Goal: Task Accomplishment & Management: Complete application form

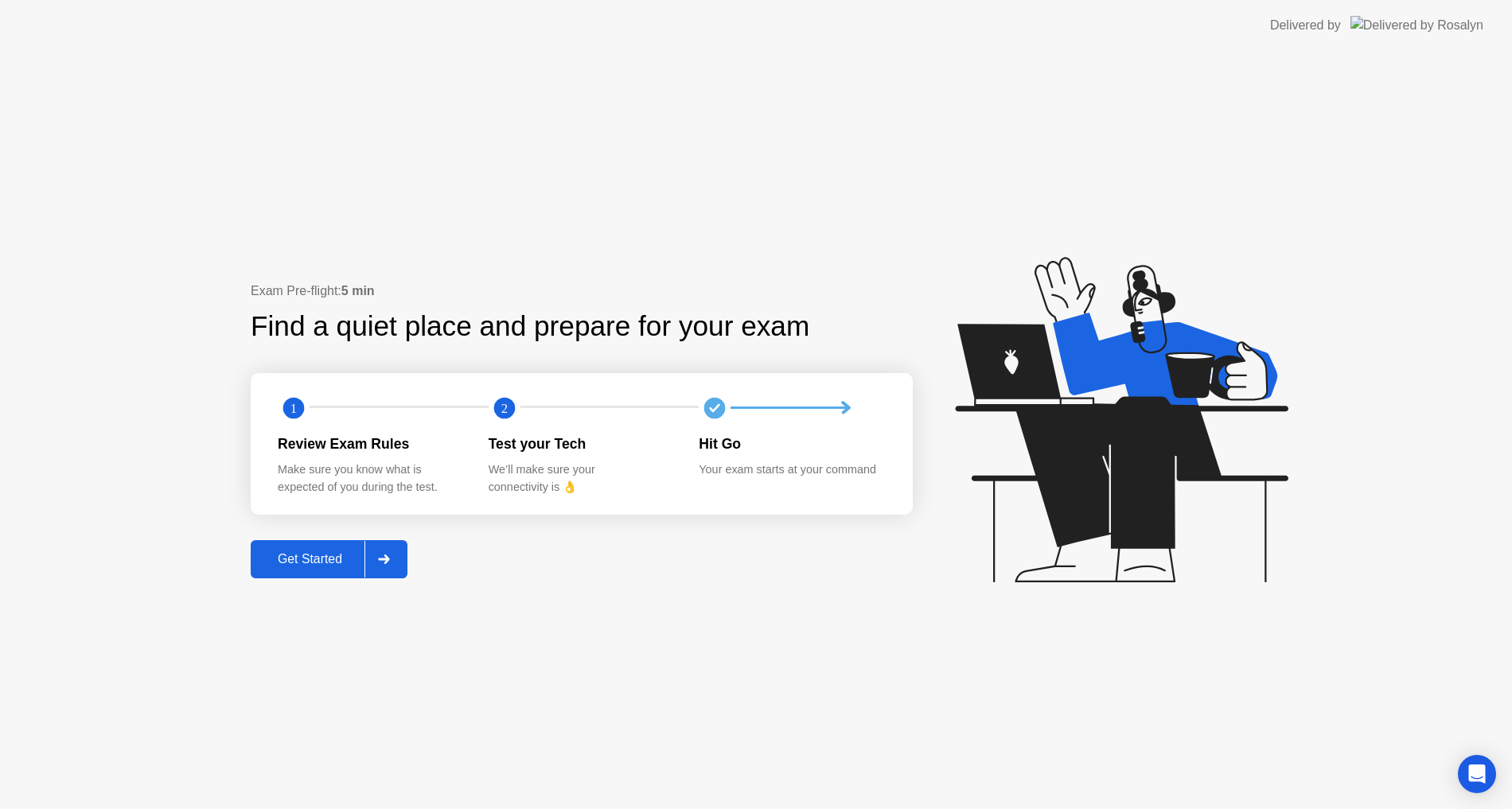
click at [339, 555] on div "Get Started" at bounding box center [310, 559] width 109 height 14
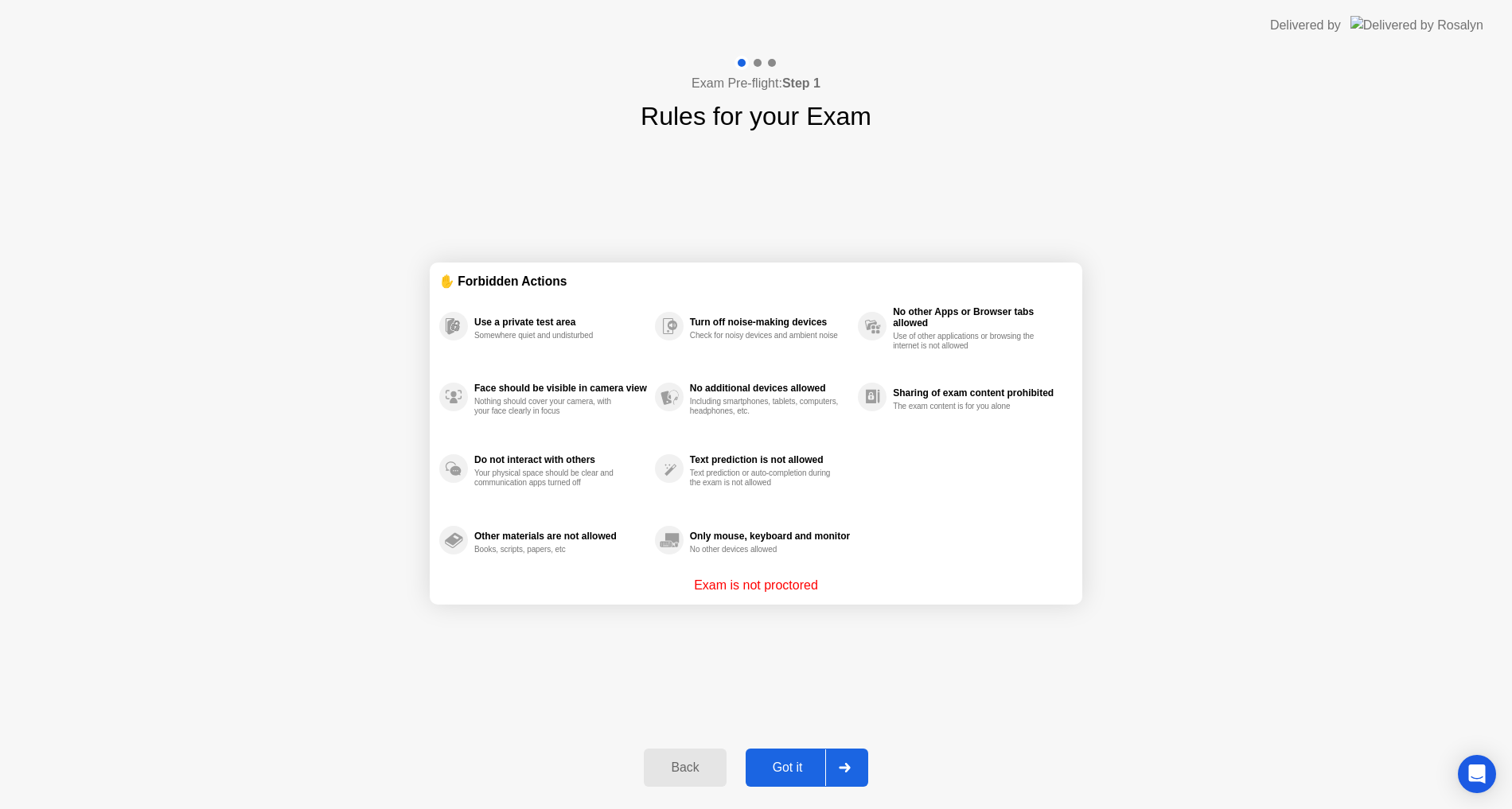
click at [779, 765] on div "Got it" at bounding box center [788, 768] width 75 height 14
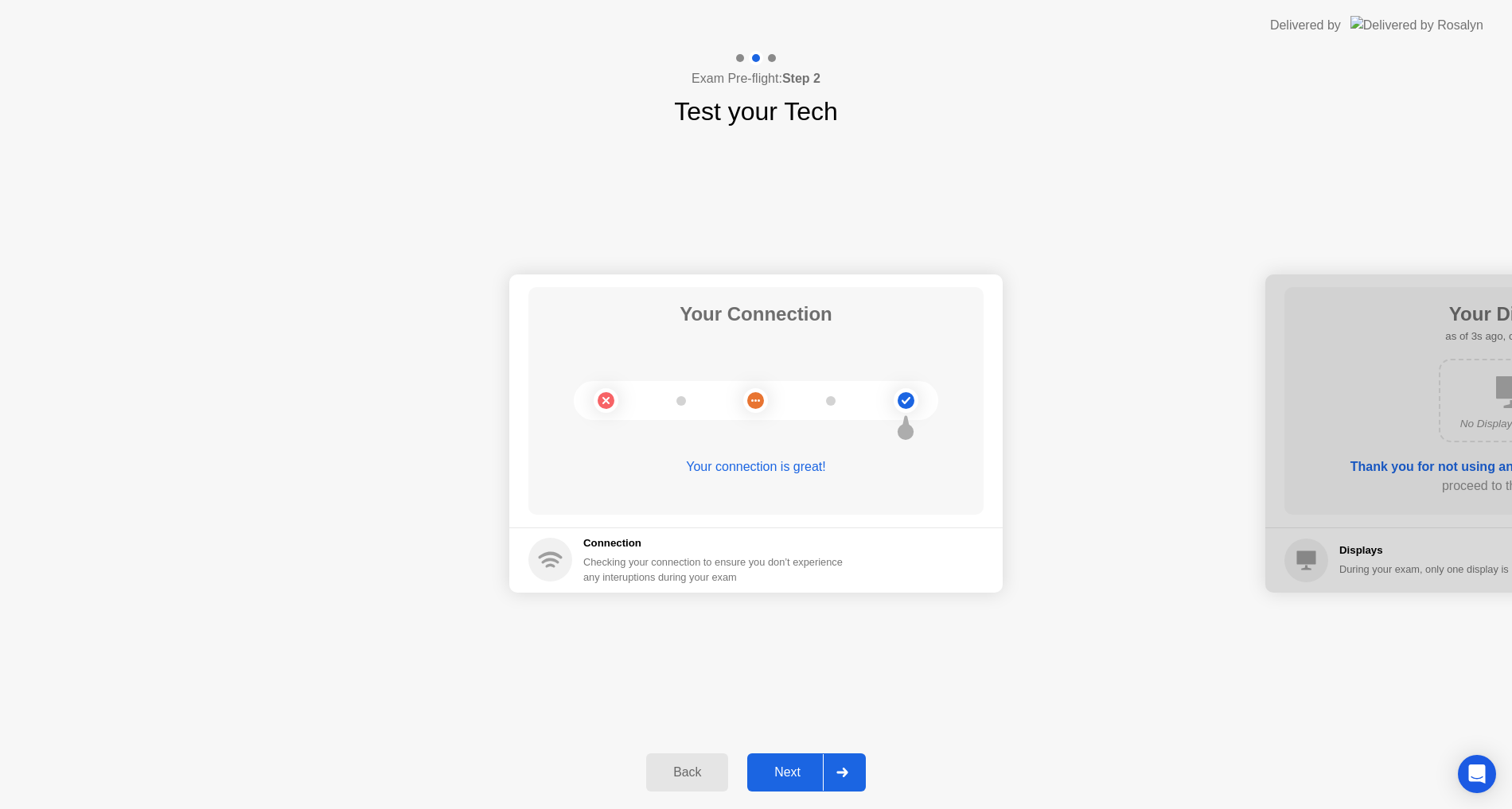
click at [774, 779] on div "Next" at bounding box center [786, 772] width 70 height 14
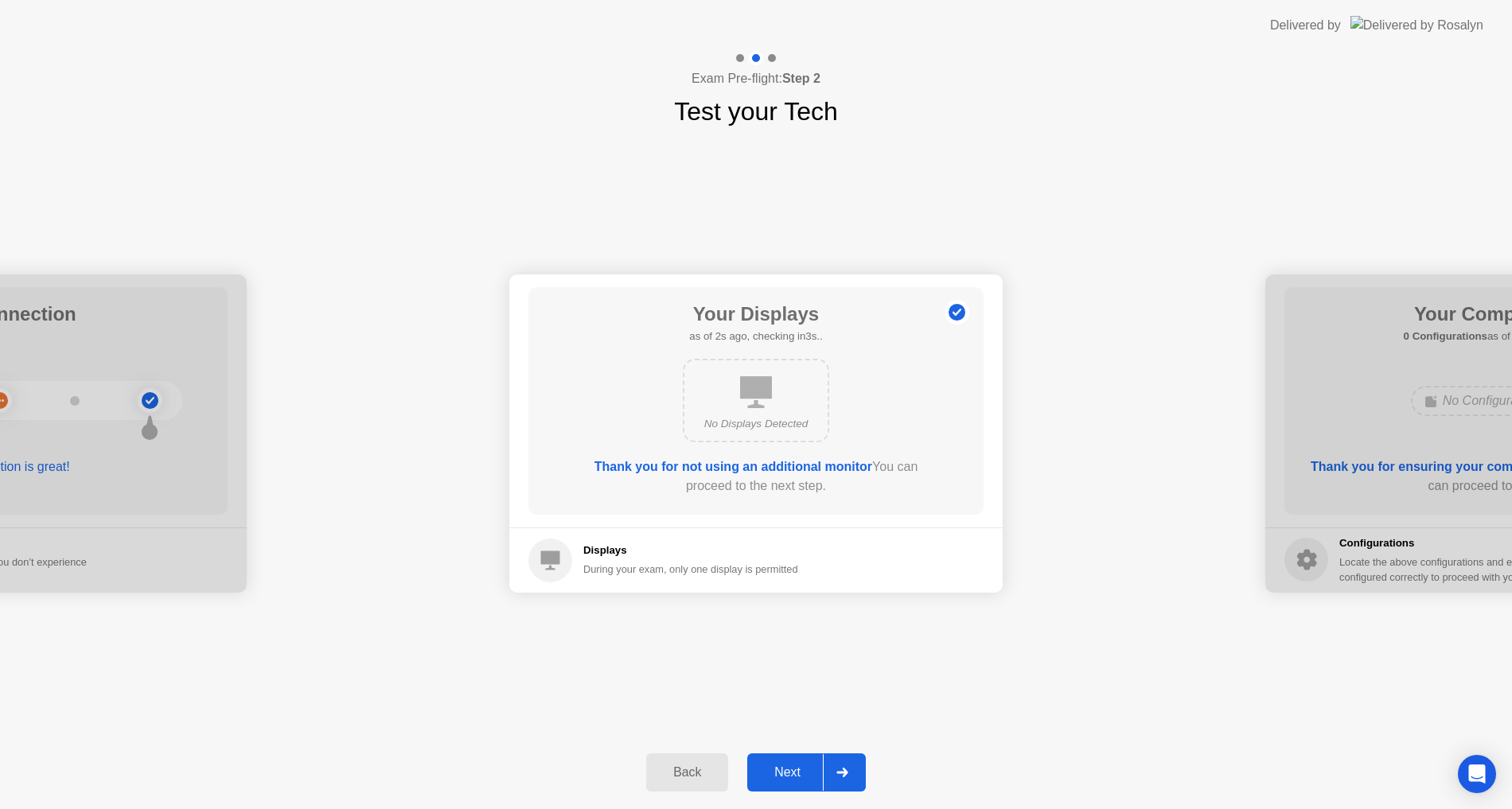
click at [774, 779] on div "Next" at bounding box center [786, 772] width 70 height 14
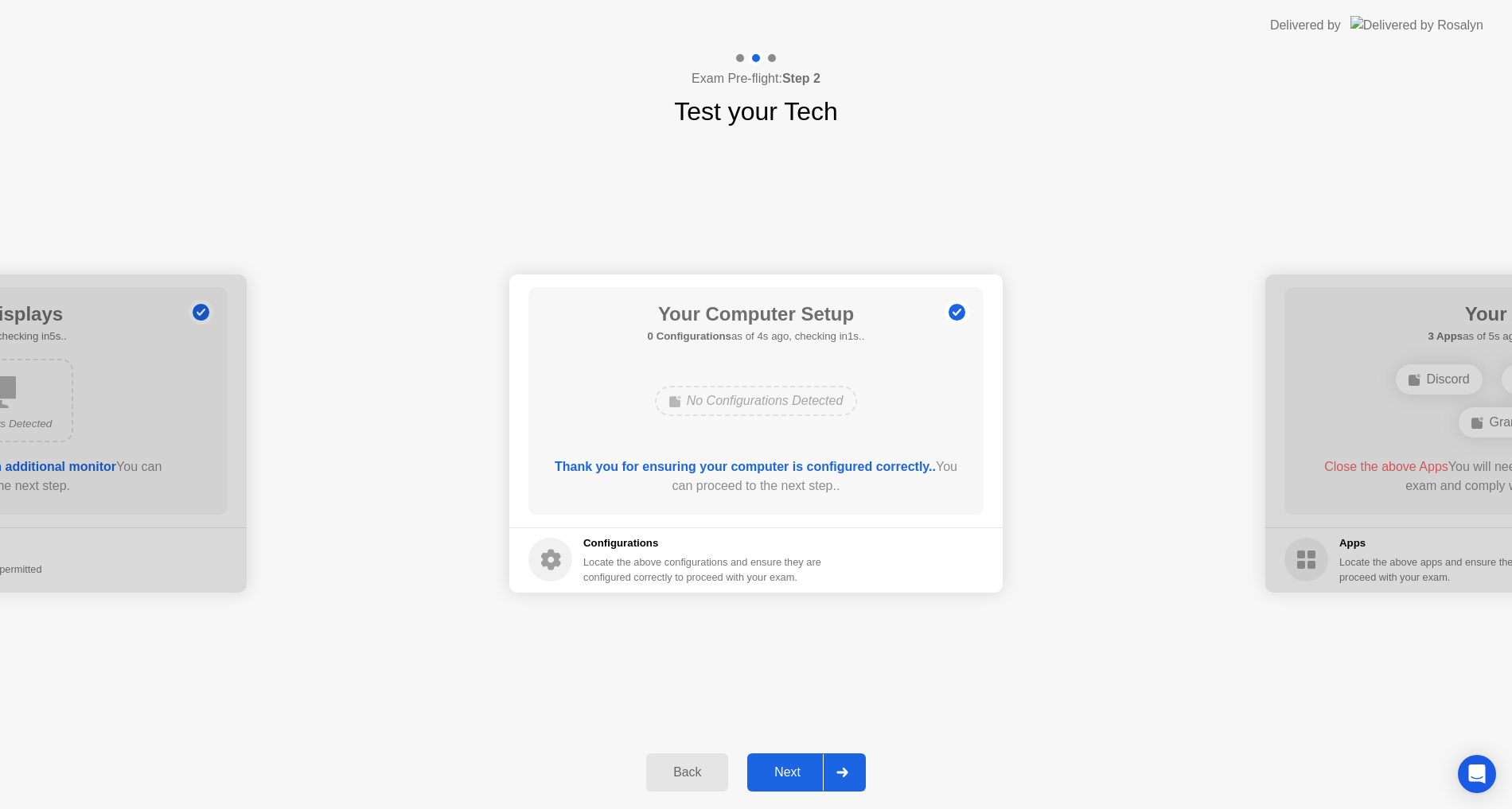
click at [793, 769] on div "Next" at bounding box center [786, 772] width 70 height 14
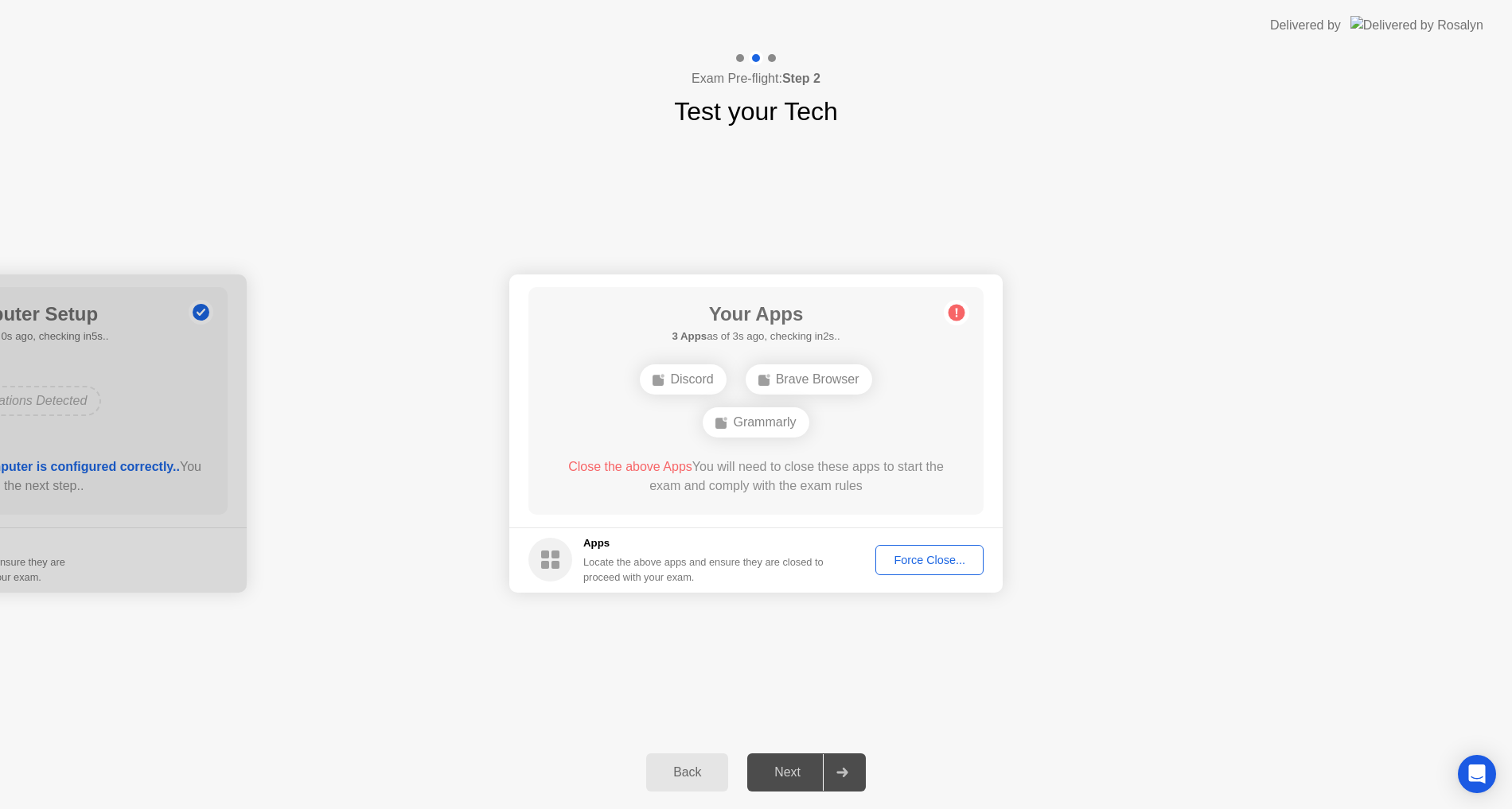
click at [926, 565] on div "Force Close..." at bounding box center [930, 560] width 97 height 13
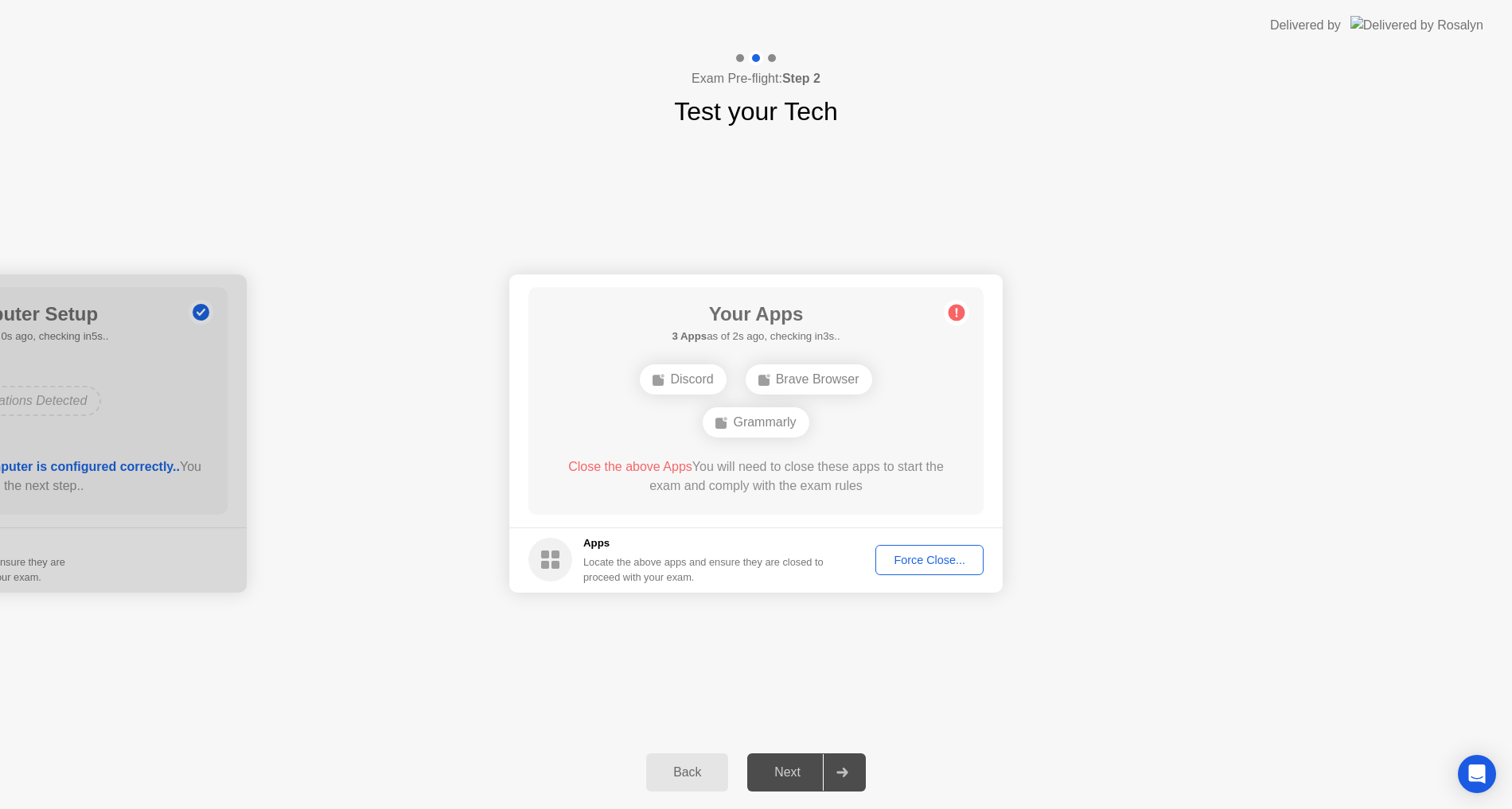
click at [1230, 630] on div "Your Connection Your connection is great! Connection Checking your connection t…" at bounding box center [756, 433] width 1512 height 605
click at [881, 438] on div "Discord Brave Browser Grammarly" at bounding box center [756, 401] width 365 height 86
click at [884, 505] on div "Your Apps 3 Apps as of 4s ago, checking in1s.. Discord Brave Browser Grammarly …" at bounding box center [755, 401] width 455 height 228
click at [928, 587] on footer "Apps Locate the above apps and ensure they are closed to proceed with your exam…" at bounding box center [755, 559] width 493 height 65
click at [932, 565] on div "Force Close..." at bounding box center [930, 560] width 97 height 13
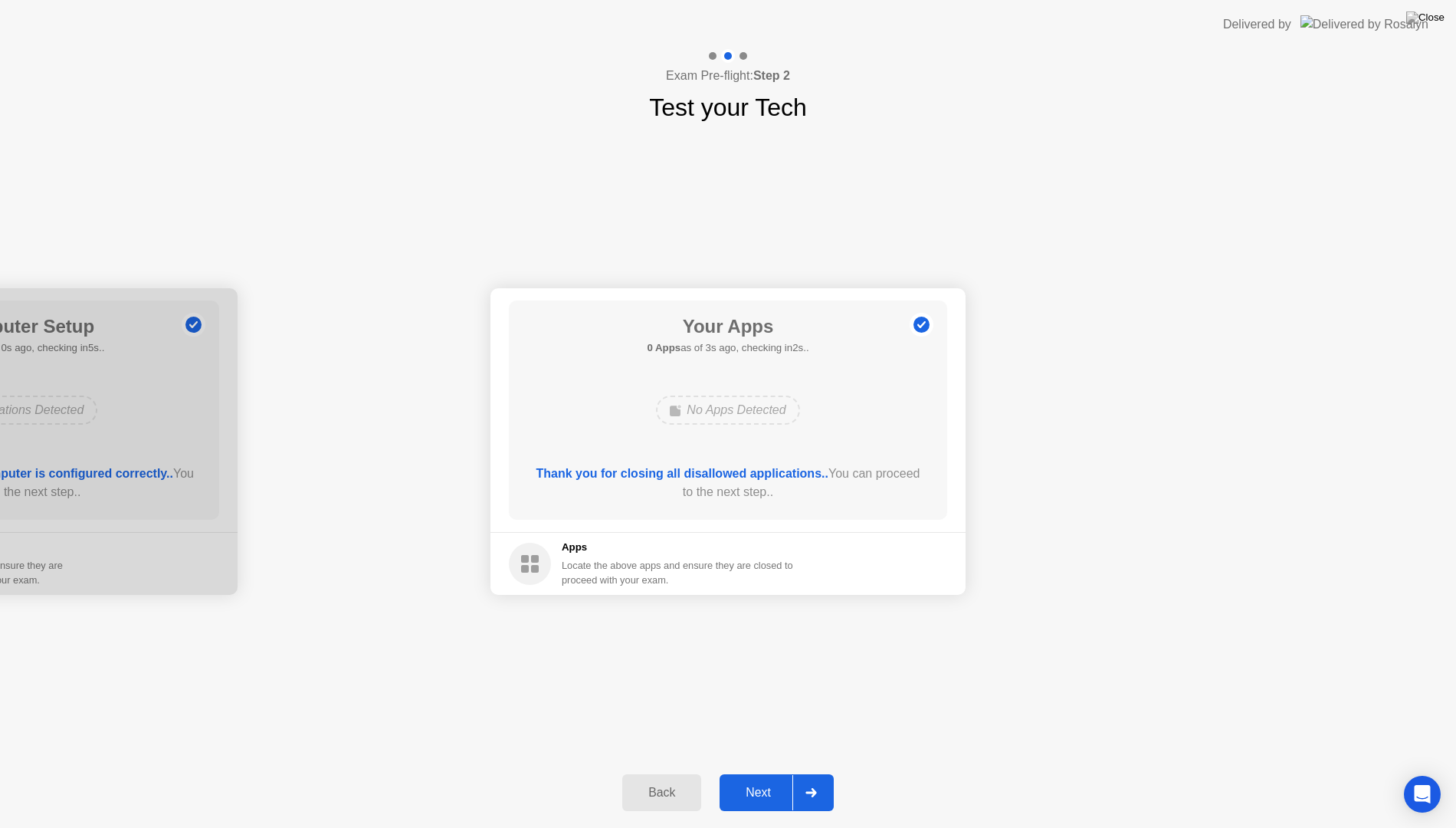
click at [776, 779] on button "Next" at bounding box center [777, 793] width 114 height 37
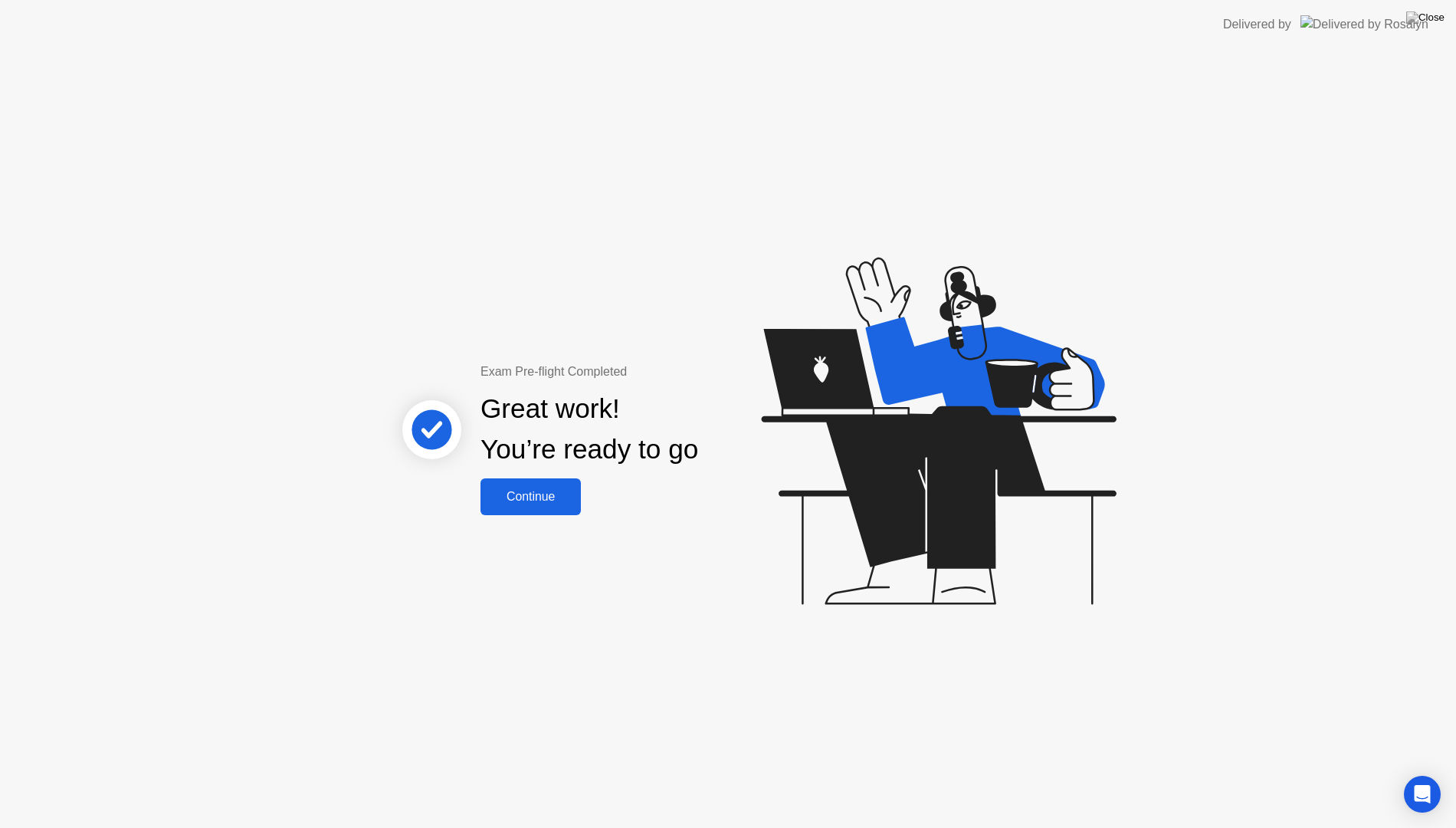
click at [534, 500] on div "Continue" at bounding box center [530, 497] width 91 height 13
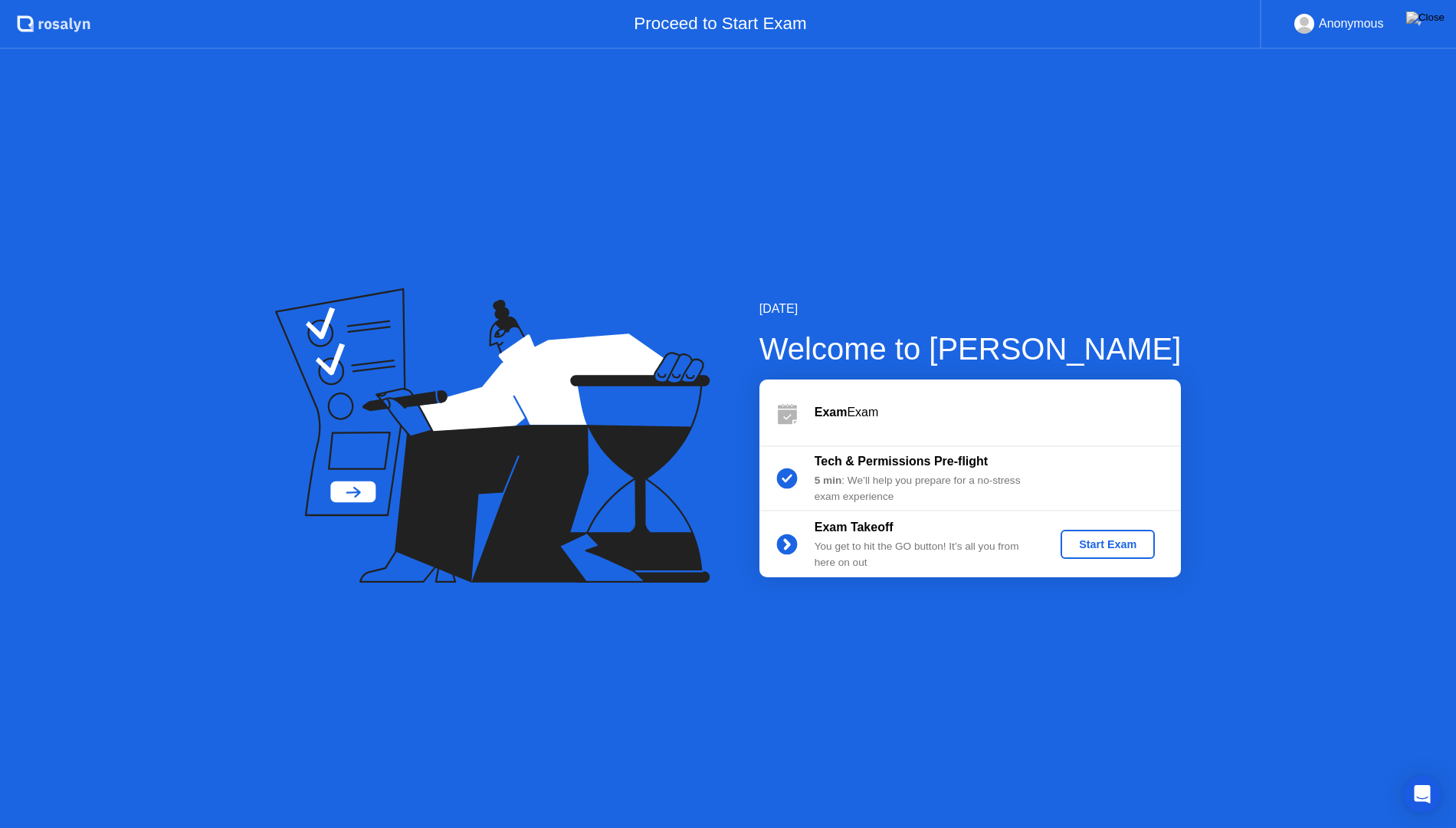
click at [1086, 554] on button "Start Exam" at bounding box center [1107, 544] width 95 height 29
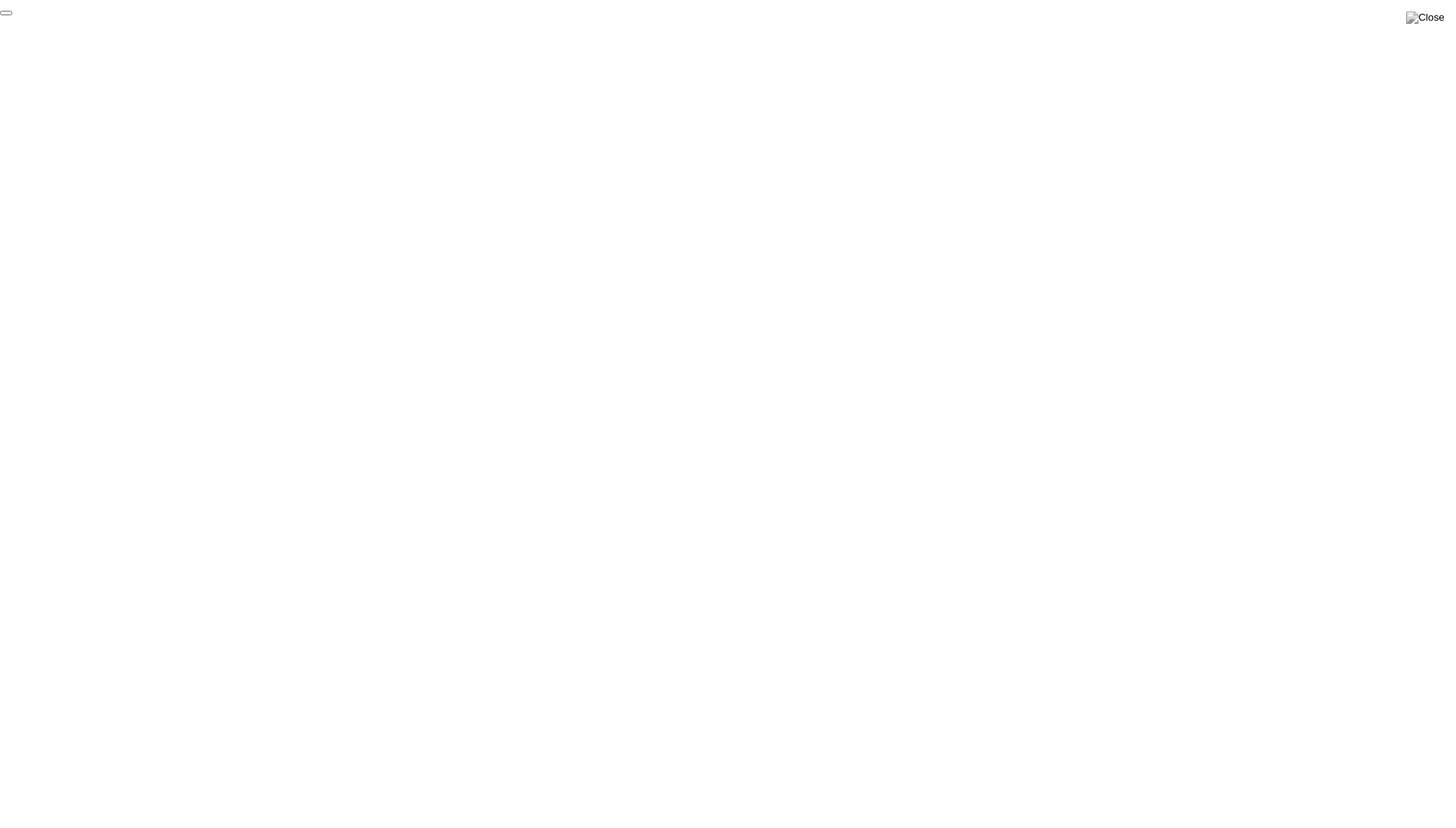
click div "End Proctoring Session"
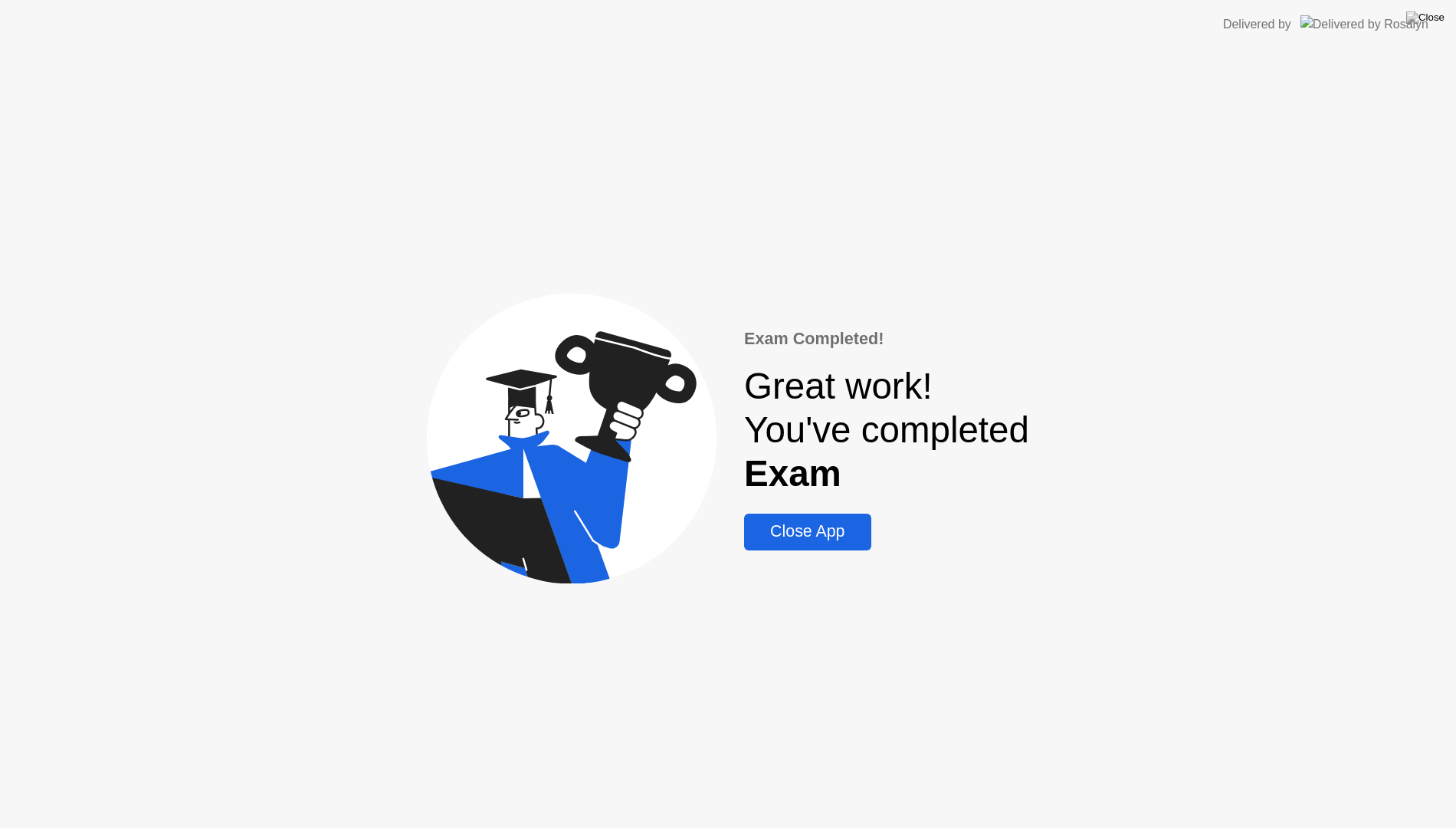
click at [800, 539] on div "Close App" at bounding box center [808, 531] width 117 height 19
